Goal: Task Accomplishment & Management: Manage account settings

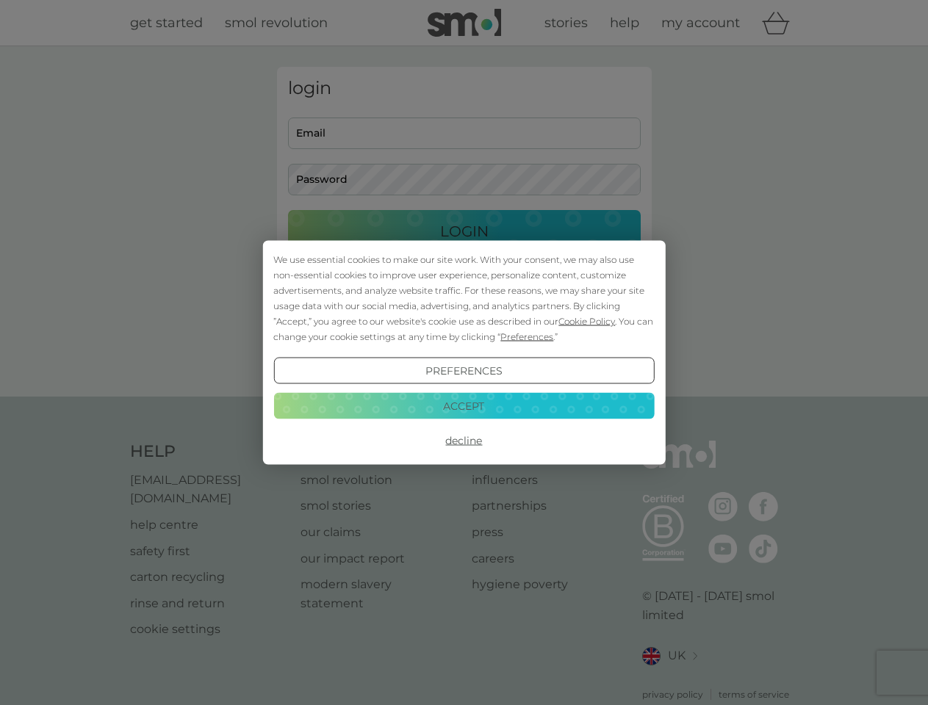
click at [587, 321] on span "Cookie Policy" at bounding box center [587, 321] width 57 height 11
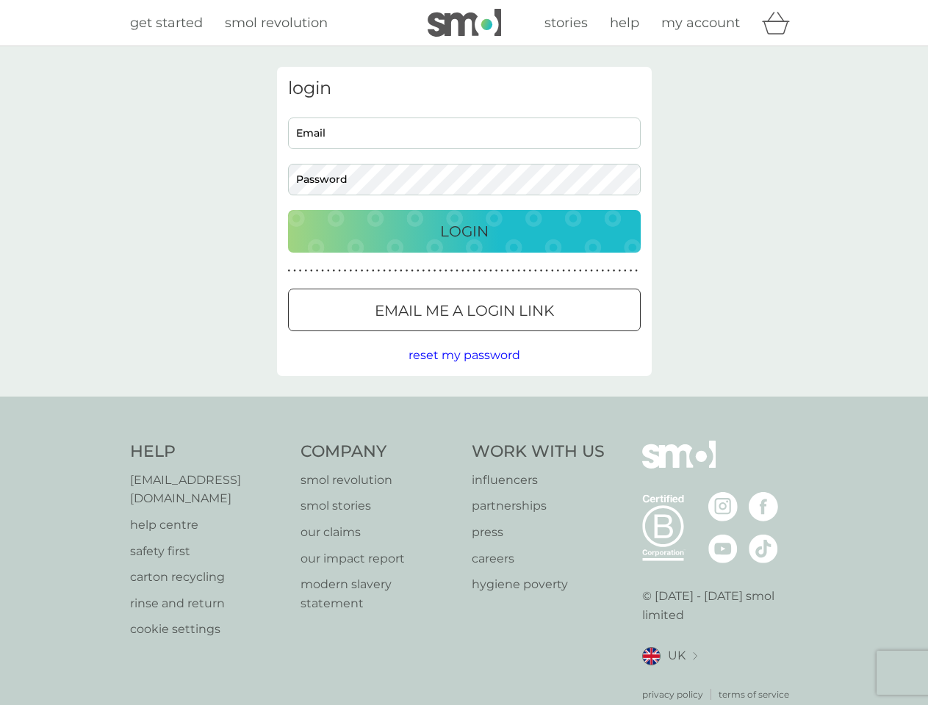
click at [525, 337] on div "login Email Password Login ● ● ● ● ● ● ● ● ● ● ● ● ● ● ● ● ● ● ● ● ● ● ● ● ● ● …" at bounding box center [464, 221] width 375 height 309
click at [464, 371] on div "login Email Password Login ● ● ● ● ● ● ● ● ● ● ● ● ● ● ● ● ● ● ● ● ● ● ● ● ● ● …" at bounding box center [464, 221] width 375 height 309
click at [464, 441] on div "Help [EMAIL_ADDRESS][DOMAIN_NAME] help centre safety first carton recycling rin…" at bounding box center [464, 571] width 669 height 261
click at [464, 406] on div "Help [EMAIL_ADDRESS][DOMAIN_NAME] help centre safety first carton recycling rin…" at bounding box center [464, 571] width 928 height 349
